Goal: Task Accomplishment & Management: Use online tool/utility

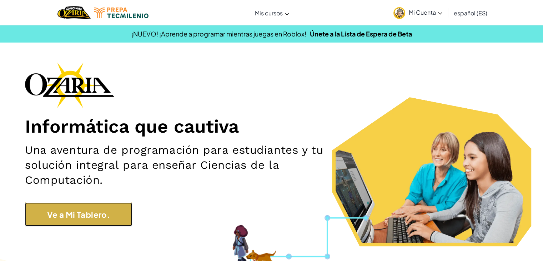
click at [94, 221] on link "Ve a Mi Tablero." at bounding box center [78, 214] width 107 height 24
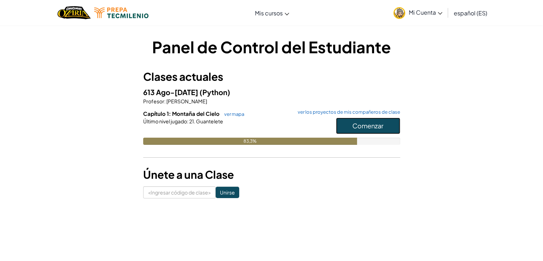
click at [382, 123] on font "Comenzar" at bounding box center [368, 125] width 31 height 8
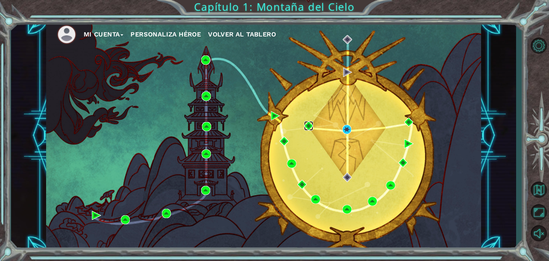
click at [306, 126] on img at bounding box center [308, 125] width 9 height 9
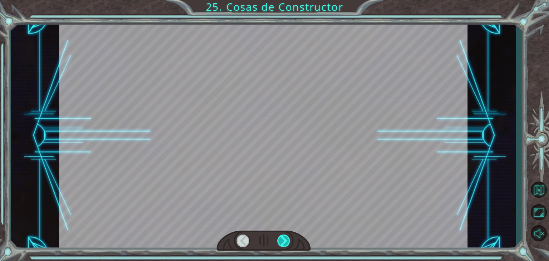
click at [278, 243] on div at bounding box center [283, 240] width 13 height 13
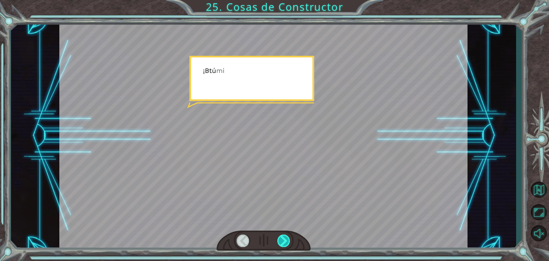
click at [278, 243] on div at bounding box center [283, 240] width 13 height 13
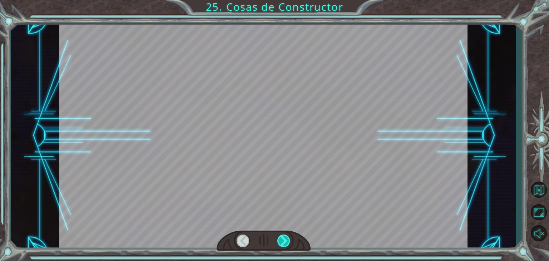
click at [278, 243] on div at bounding box center [283, 240] width 13 height 13
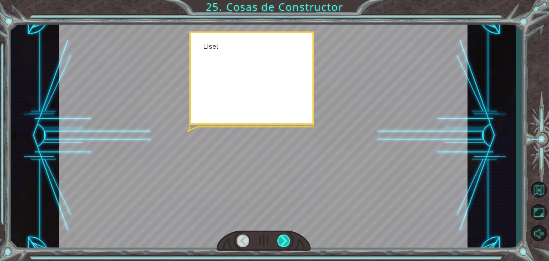
click at [278, 243] on div at bounding box center [283, 240] width 13 height 13
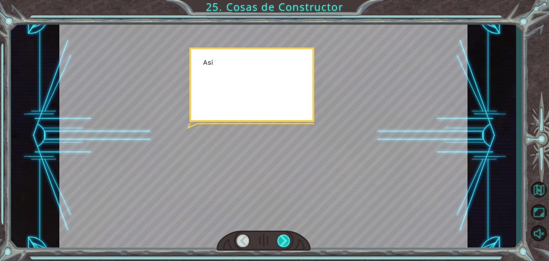
click at [278, 243] on div at bounding box center [283, 240] width 13 height 13
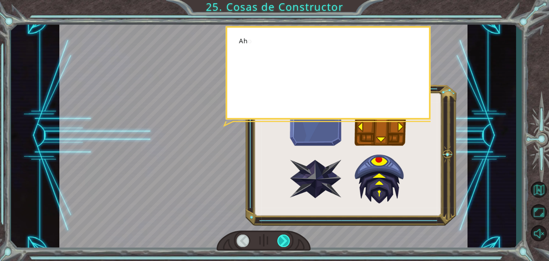
click at [278, 243] on div at bounding box center [283, 240] width 13 height 13
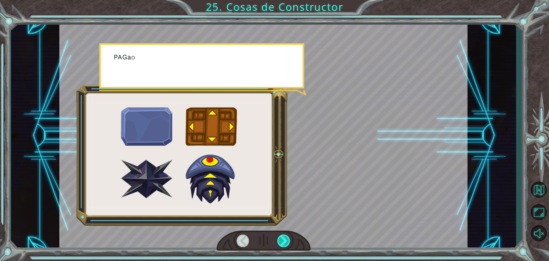
click at [278, 243] on div at bounding box center [283, 240] width 13 height 13
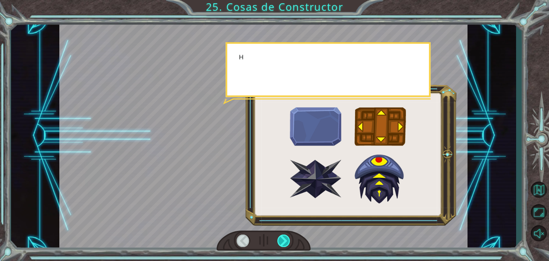
click at [278, 243] on div at bounding box center [283, 240] width 13 height 13
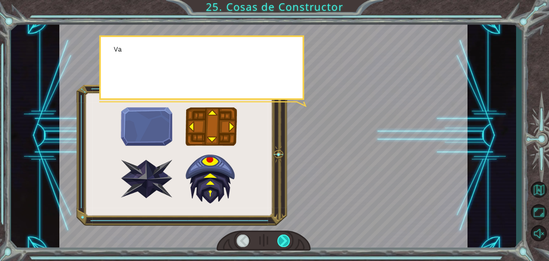
click at [278, 243] on div at bounding box center [283, 240] width 13 height 13
